Goal: Task Accomplishment & Management: Manage account settings

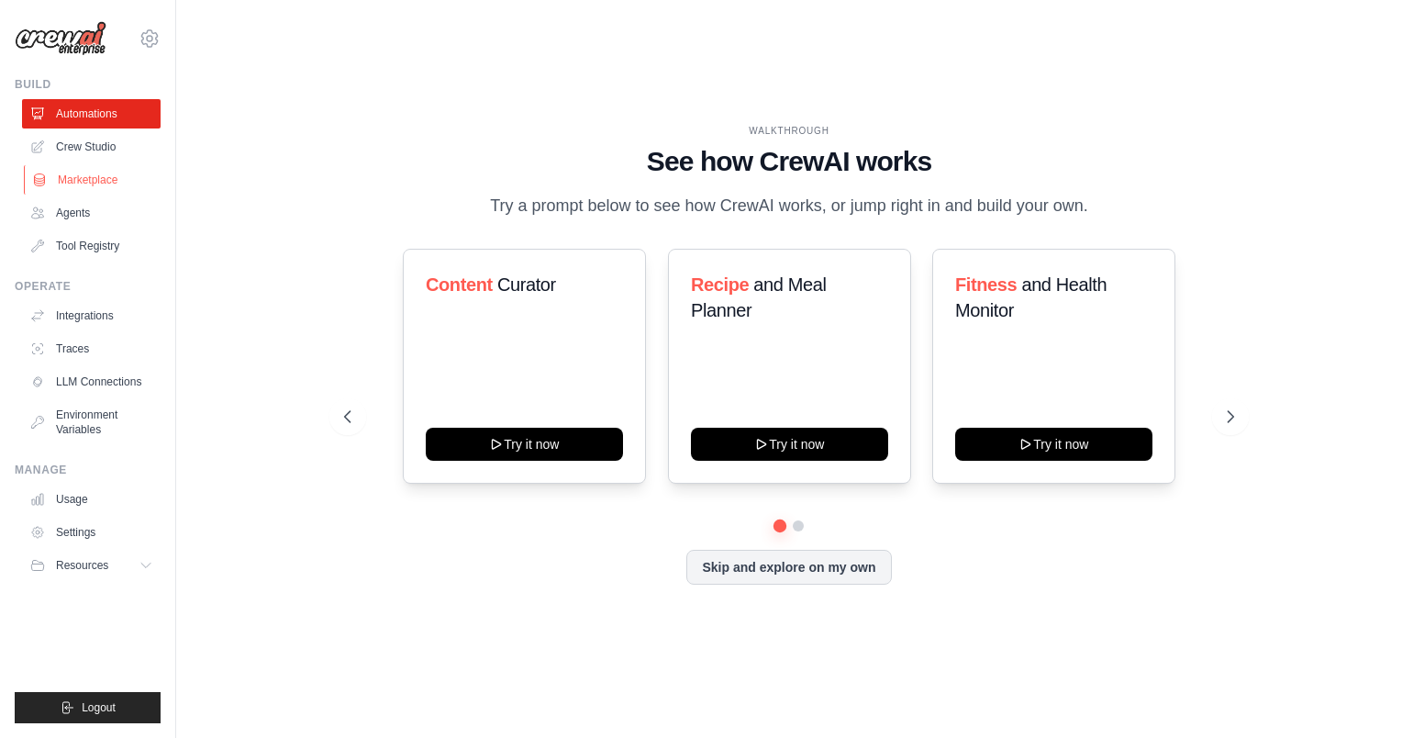
click at [88, 193] on link "Marketplace" at bounding box center [93, 179] width 139 height 29
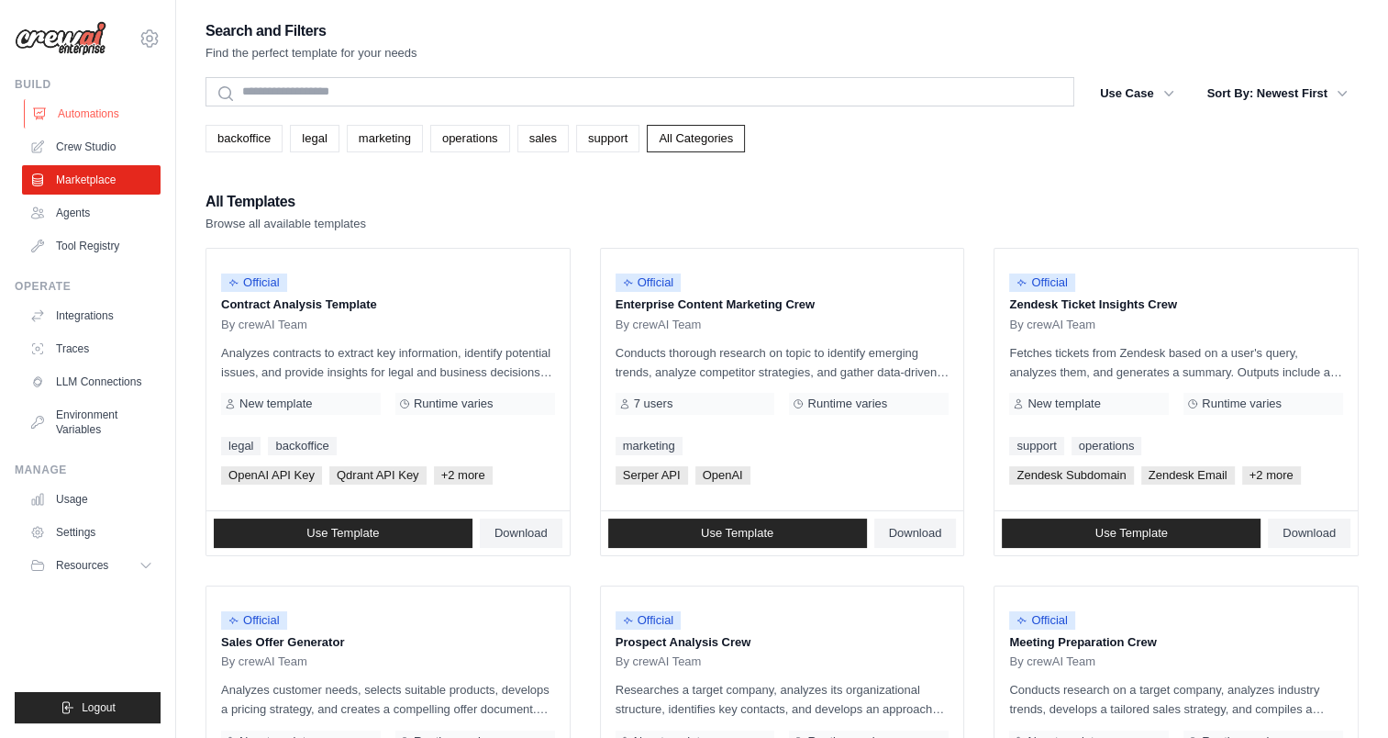
click at [79, 108] on link "Automations" at bounding box center [93, 113] width 139 height 29
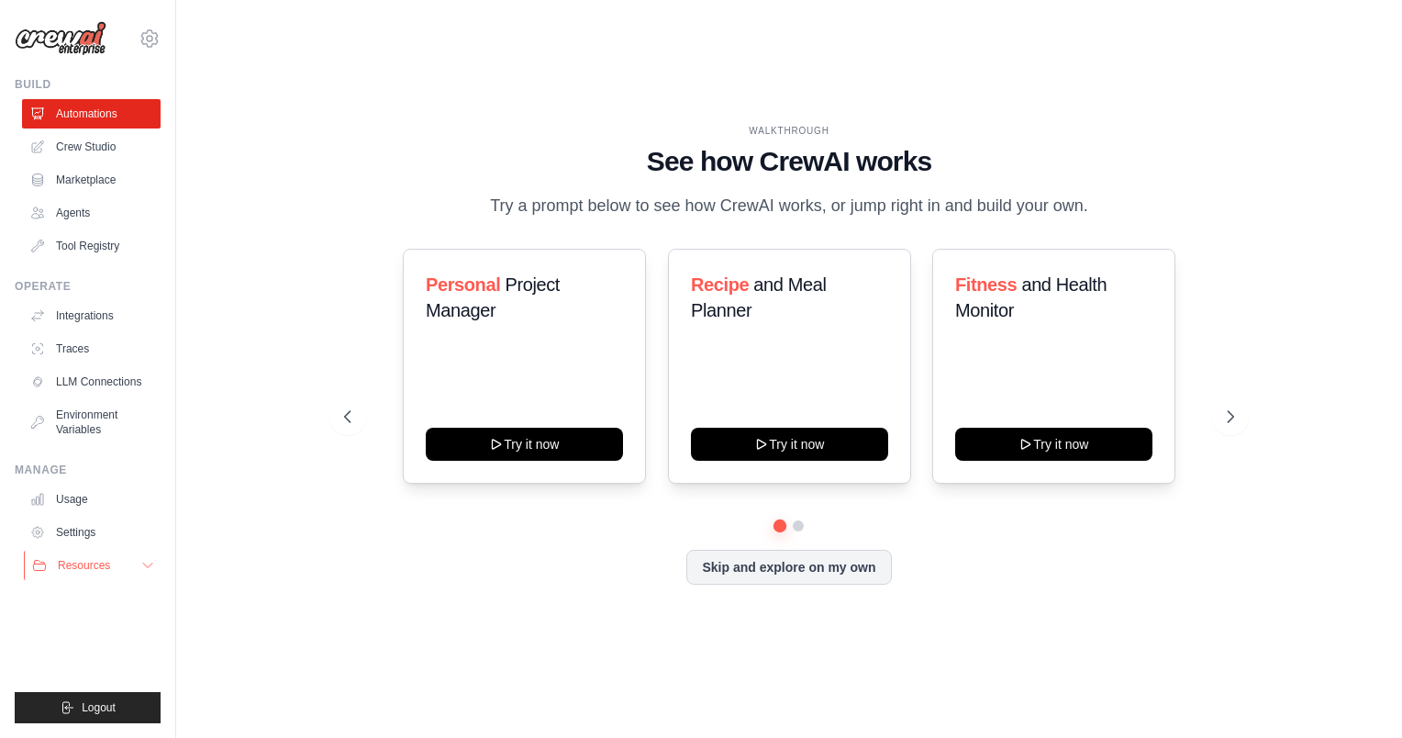
click at [95, 574] on button "Resources" at bounding box center [93, 565] width 139 height 29
click at [95, 573] on span "Resources" at bounding box center [84, 565] width 52 height 15
click at [88, 526] on link "Settings" at bounding box center [93, 532] width 139 height 29
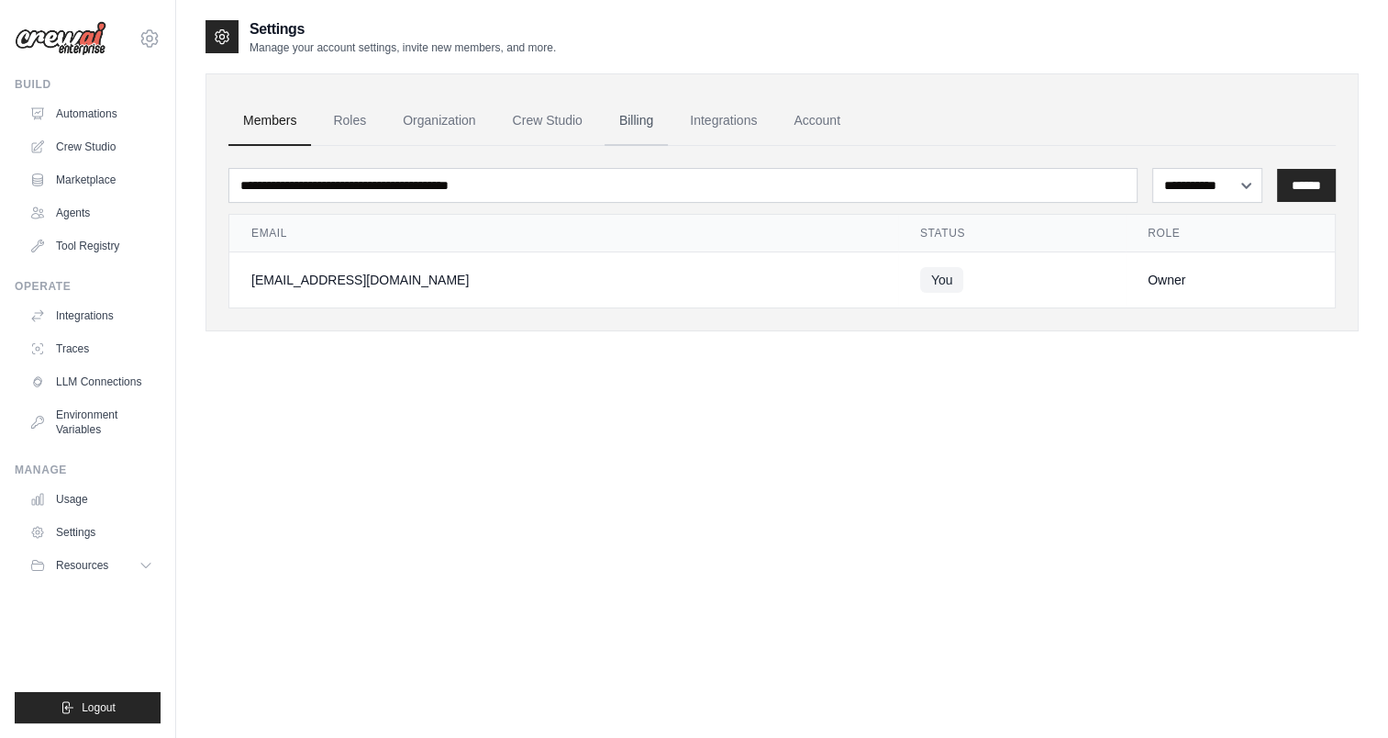
click at [614, 109] on link "Billing" at bounding box center [636, 121] width 63 height 50
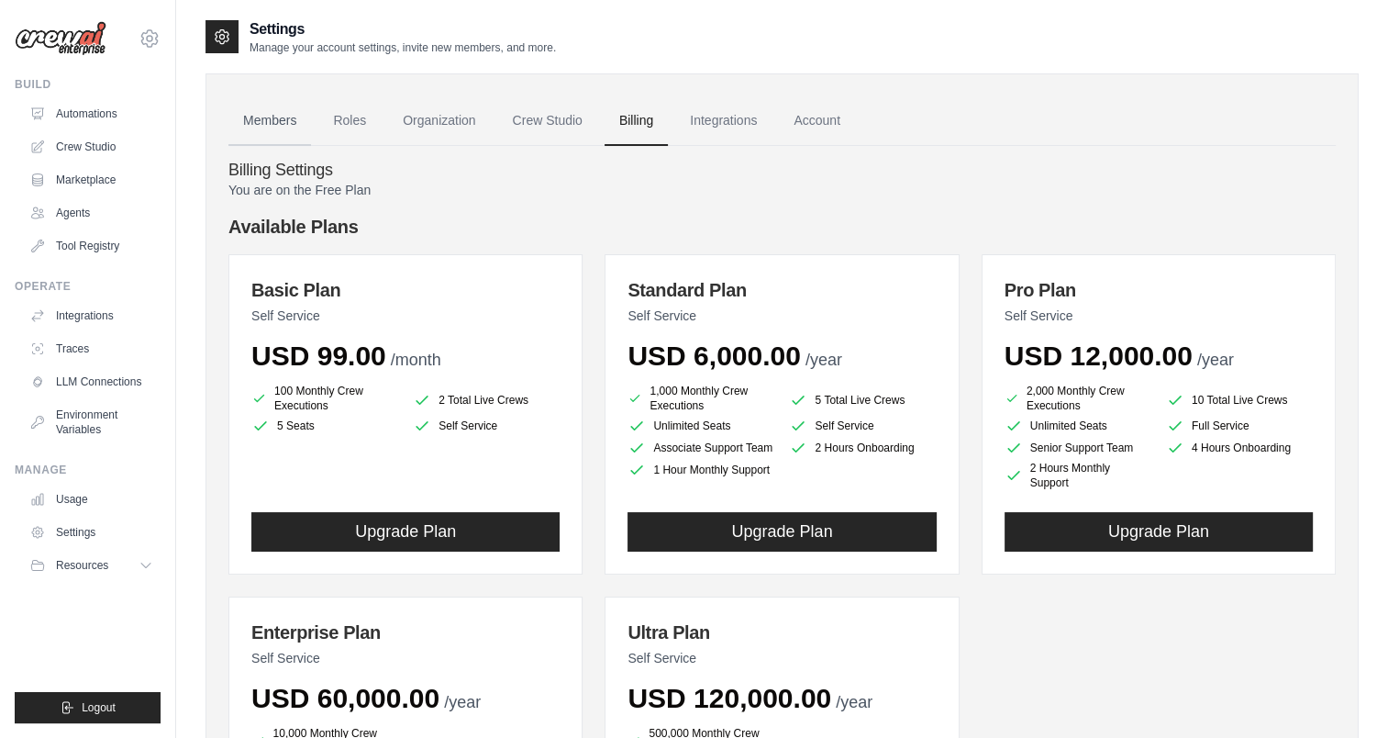
click at [256, 134] on link "Members" at bounding box center [270, 121] width 83 height 50
